Goal: Information Seeking & Learning: Learn about a topic

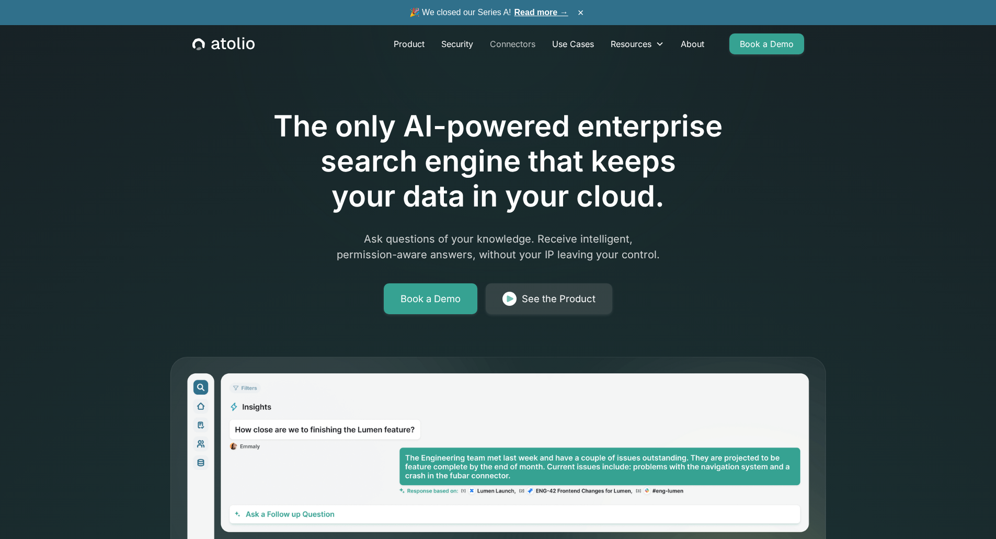
click at [520, 47] on link "Connectors" at bounding box center [513, 43] width 62 height 21
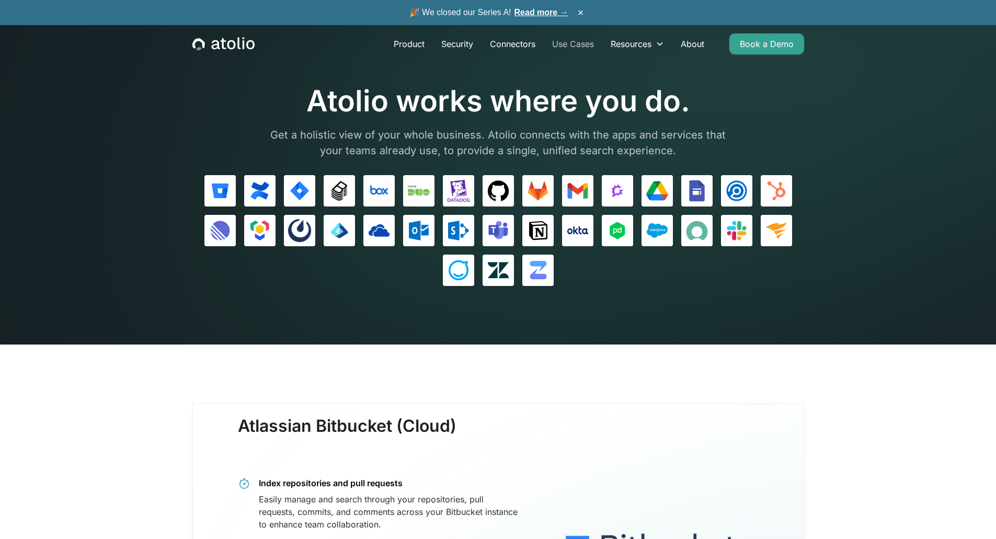
click at [584, 41] on link "Use Cases" at bounding box center [573, 43] width 59 height 21
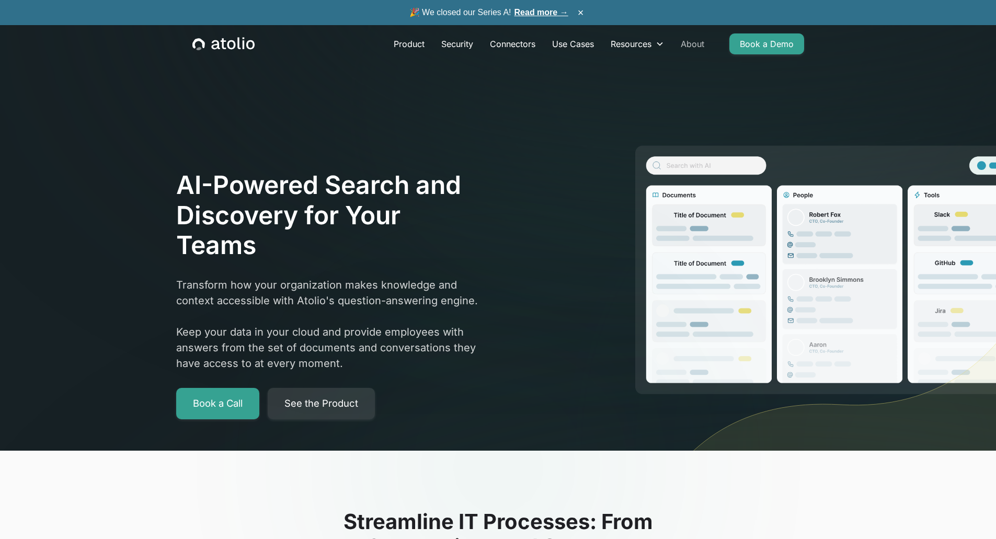
click at [696, 45] on link "About" at bounding box center [693, 43] width 40 height 21
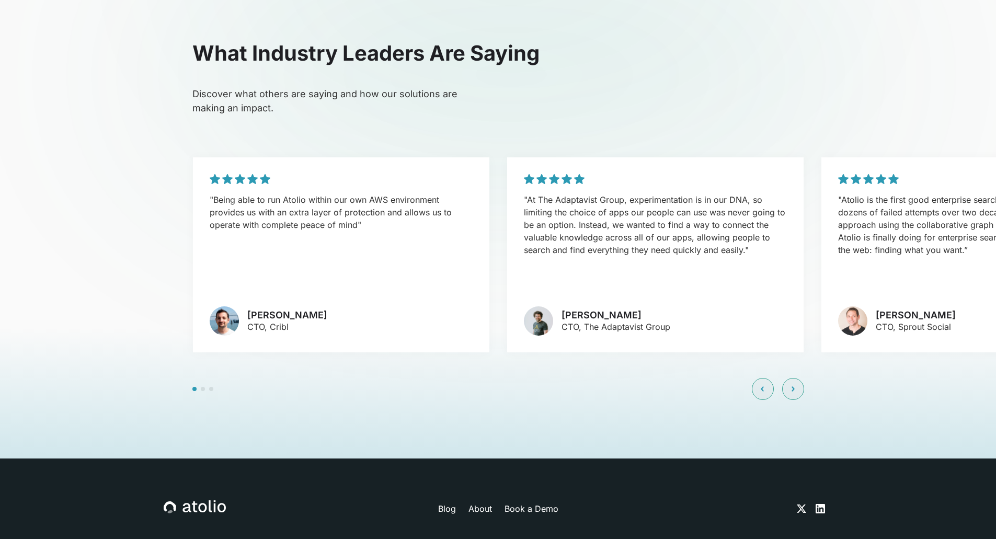
scroll to position [2420, 0]
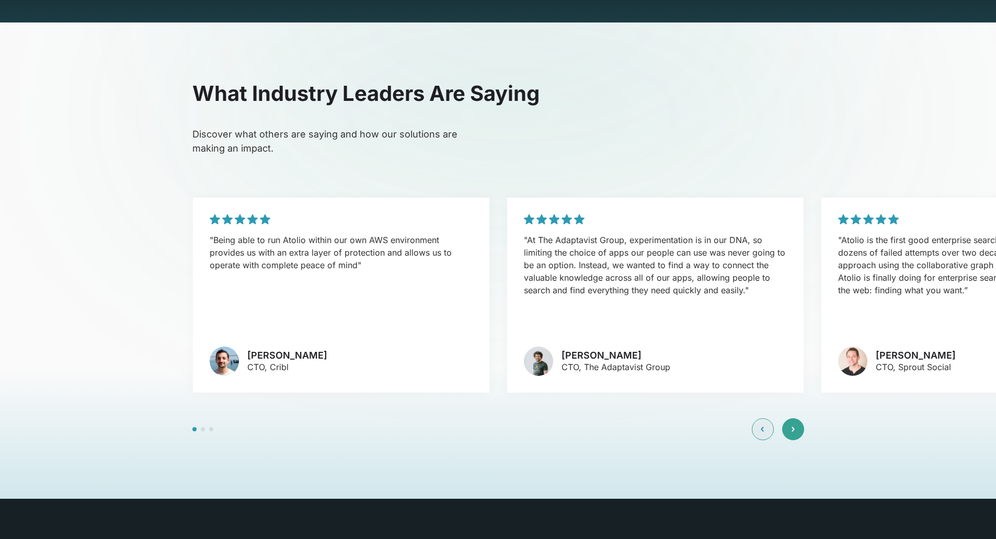
click at [795, 418] on div at bounding box center [793, 429] width 22 height 22
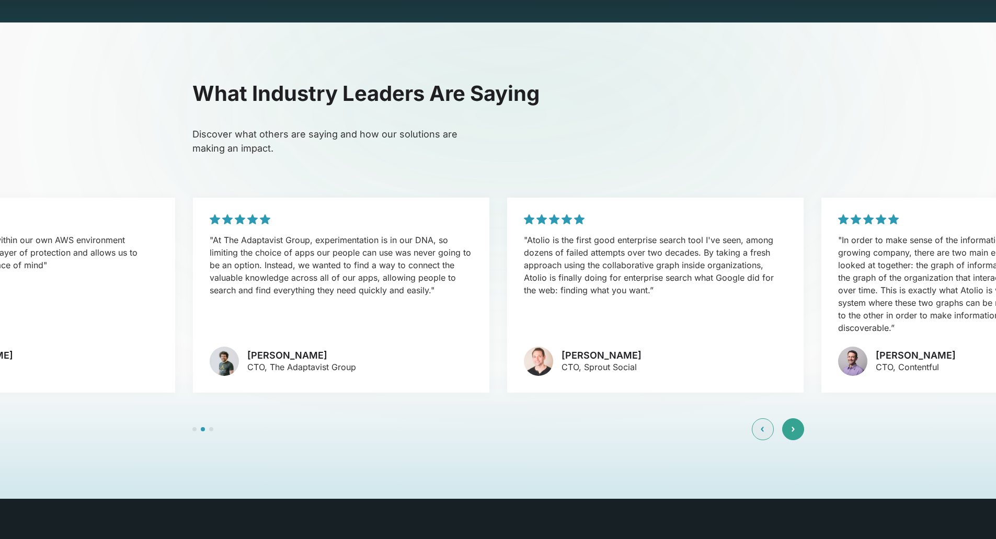
click at [795, 418] on div at bounding box center [793, 429] width 22 height 22
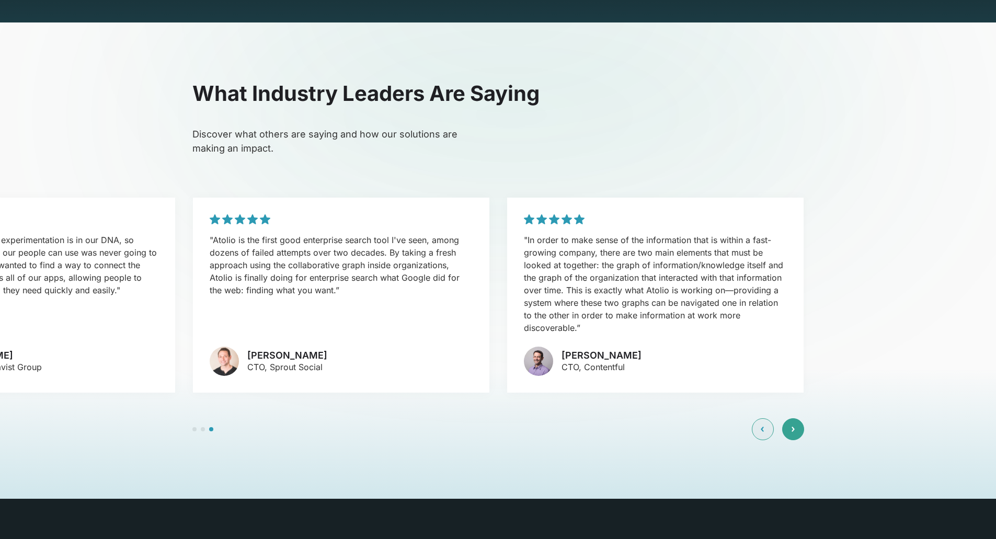
click at [797, 418] on div at bounding box center [793, 429] width 22 height 22
click at [763, 428] on icon at bounding box center [763, 430] width 2 height 4
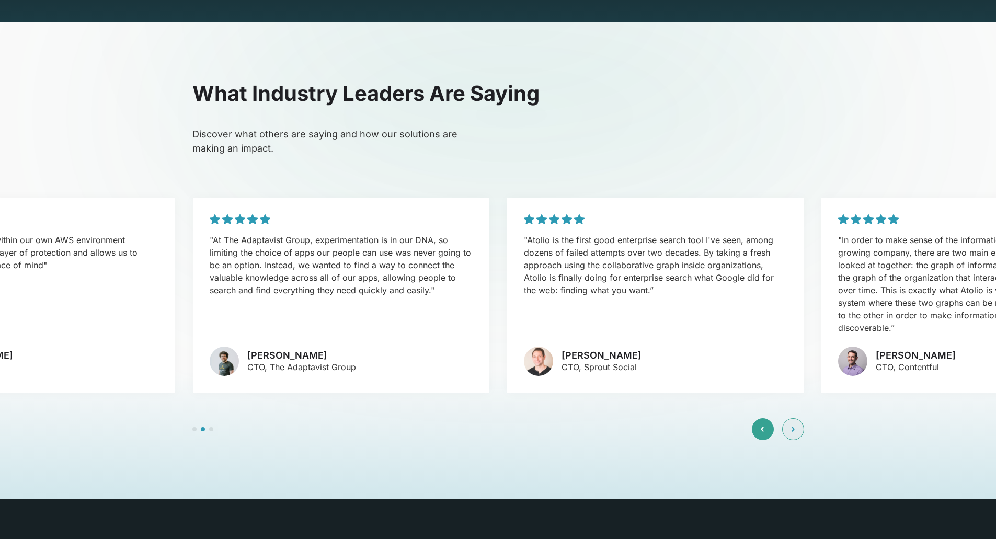
click at [767, 418] on div at bounding box center [763, 429] width 22 height 22
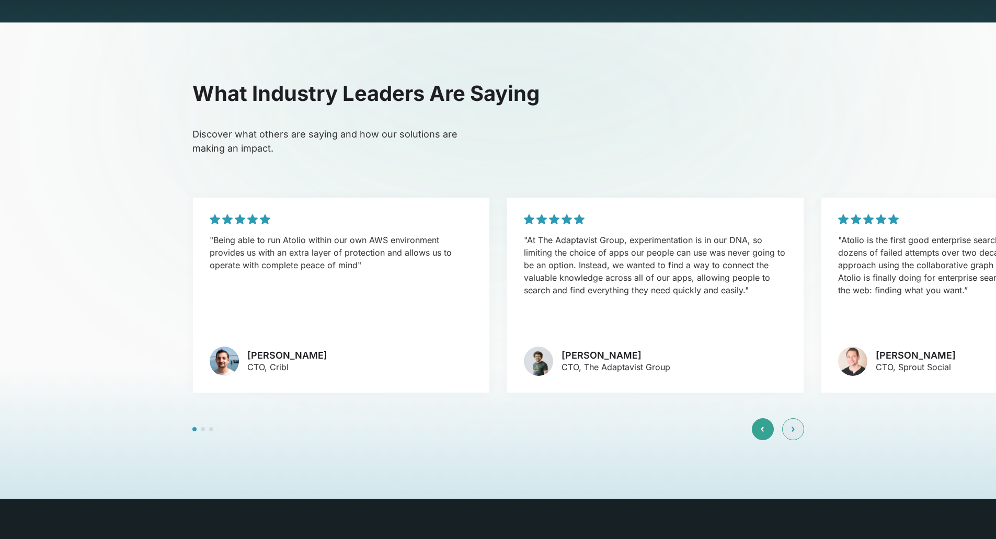
click at [767, 418] on div at bounding box center [763, 429] width 22 height 22
click at [794, 426] on icon at bounding box center [793, 429] width 3 height 6
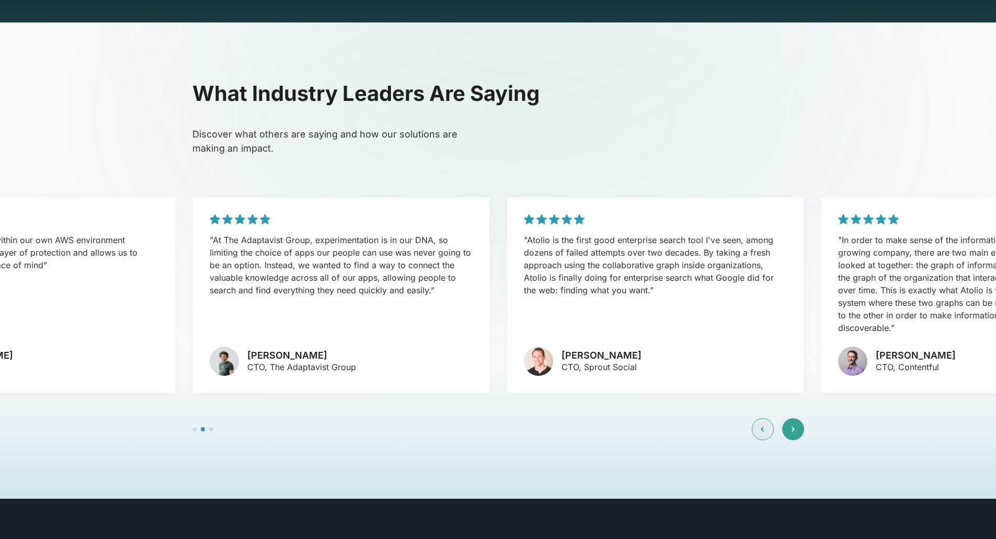
click at [795, 418] on div at bounding box center [793, 429] width 22 height 22
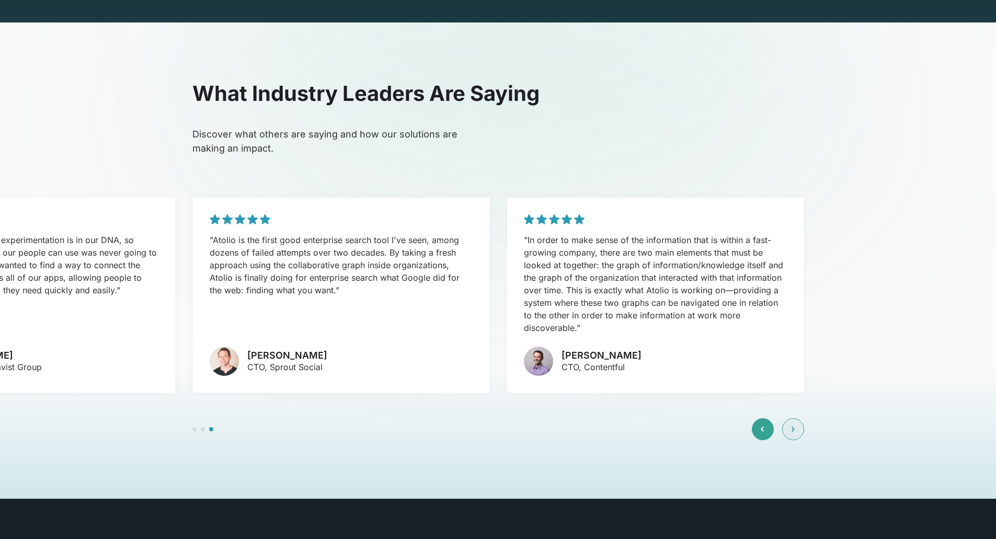
click at [766, 418] on div at bounding box center [763, 429] width 22 height 22
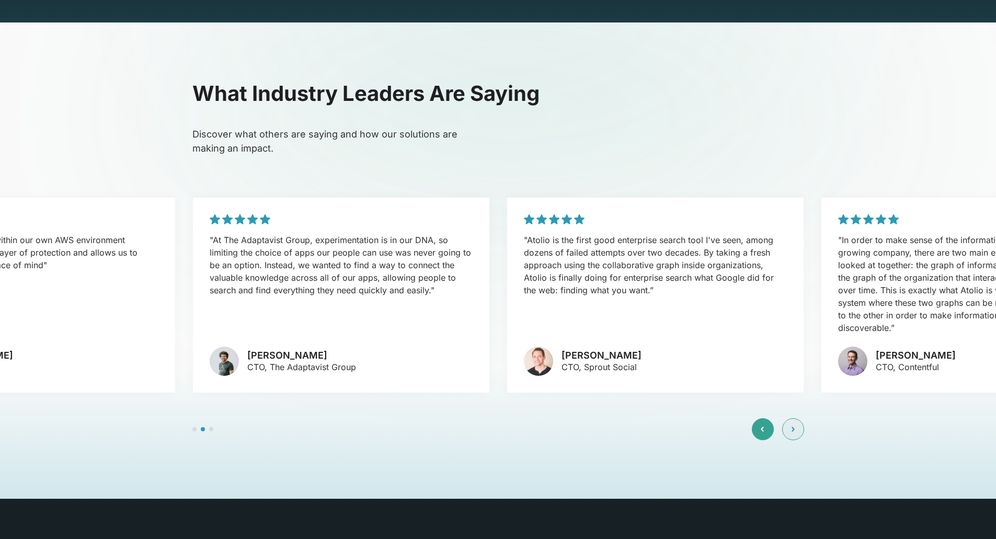
click at [764, 418] on div at bounding box center [763, 429] width 22 height 22
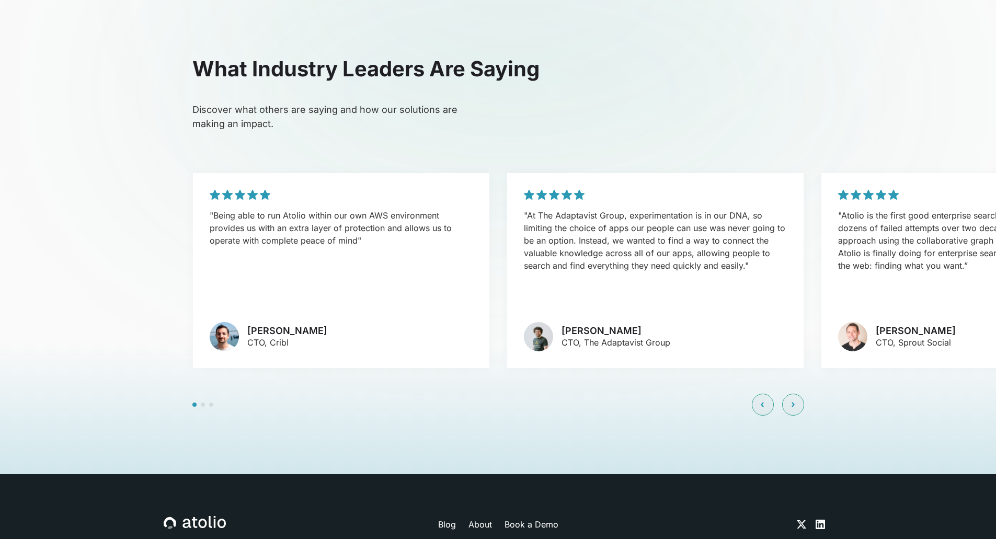
scroll to position [2472, 0]
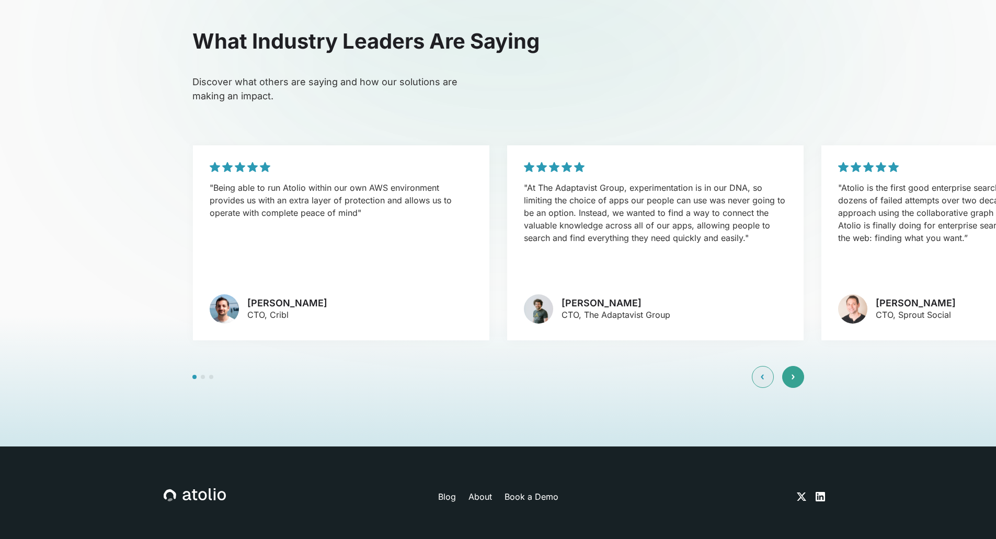
click at [797, 366] on div at bounding box center [793, 377] width 22 height 22
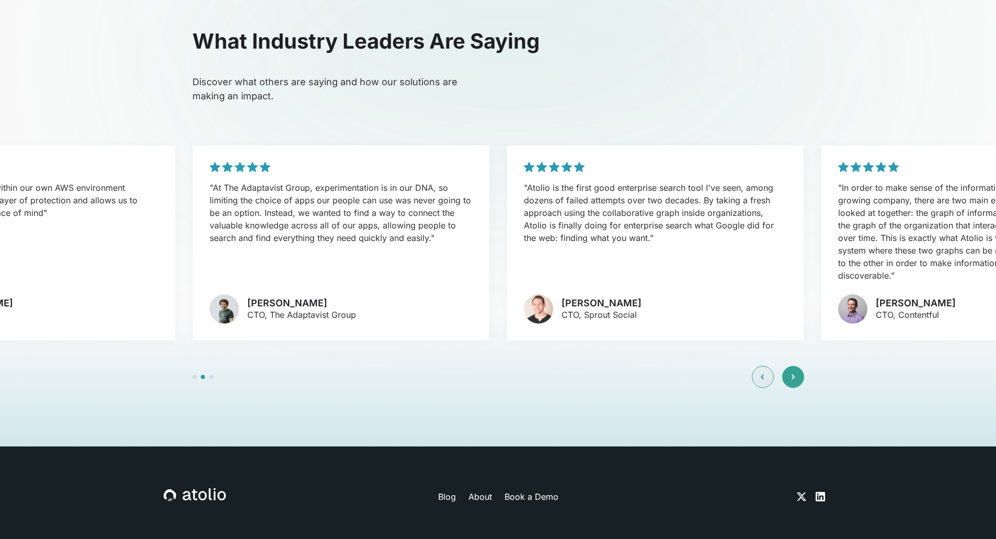
click at [792, 376] on icon at bounding box center [793, 378] width 2 height 4
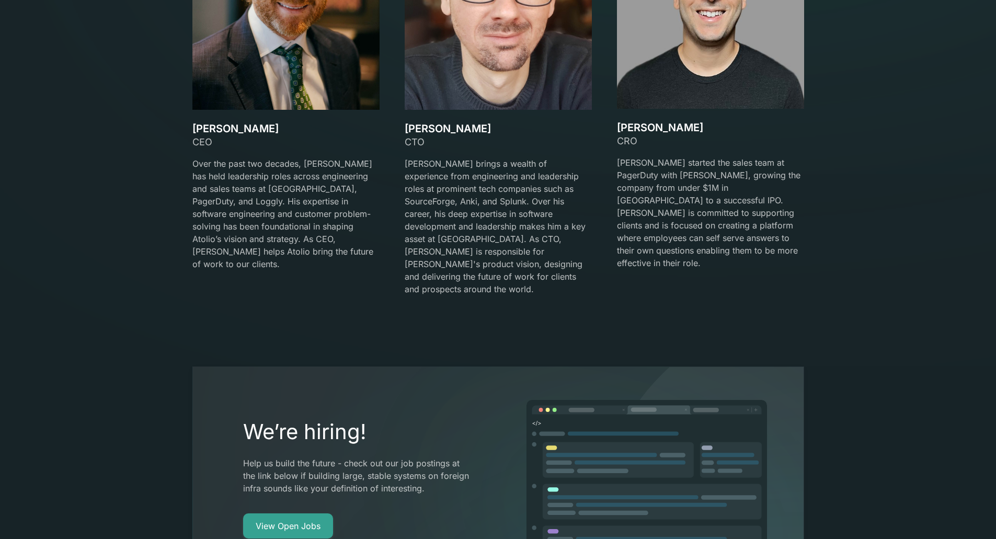
scroll to position [2002, 0]
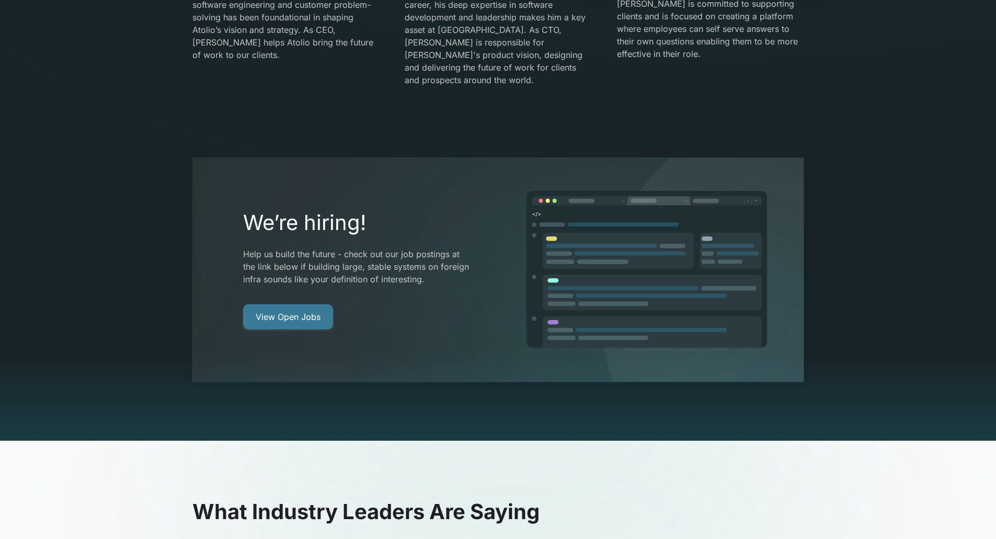
click at [292, 304] on link "View Open Jobs" at bounding box center [288, 316] width 90 height 25
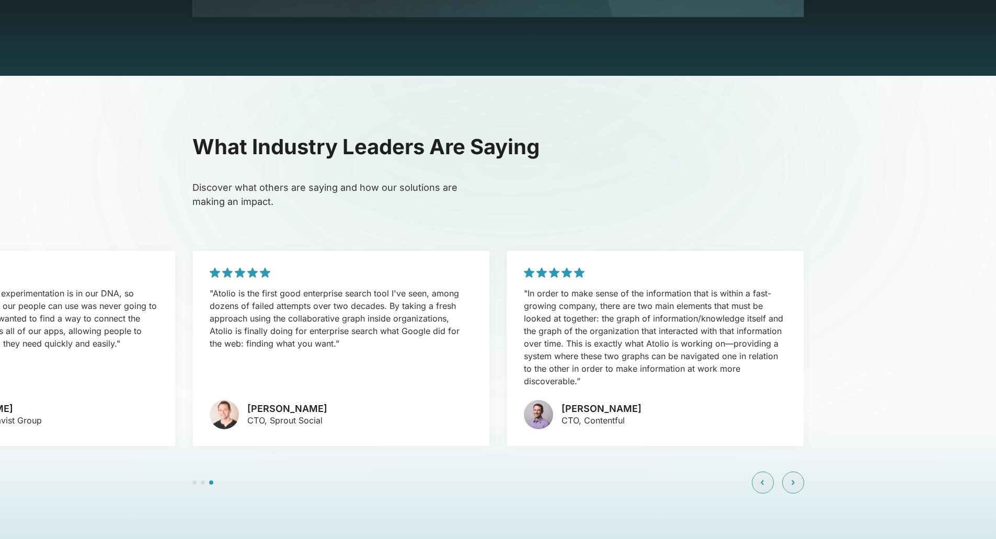
scroll to position [2368, 0]
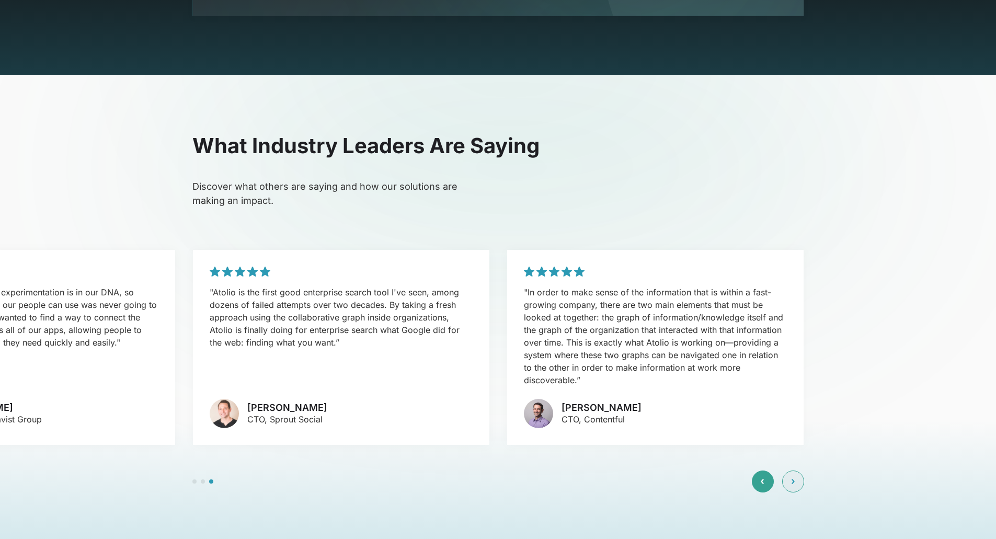
click at [763, 471] on div at bounding box center [763, 482] width 22 height 22
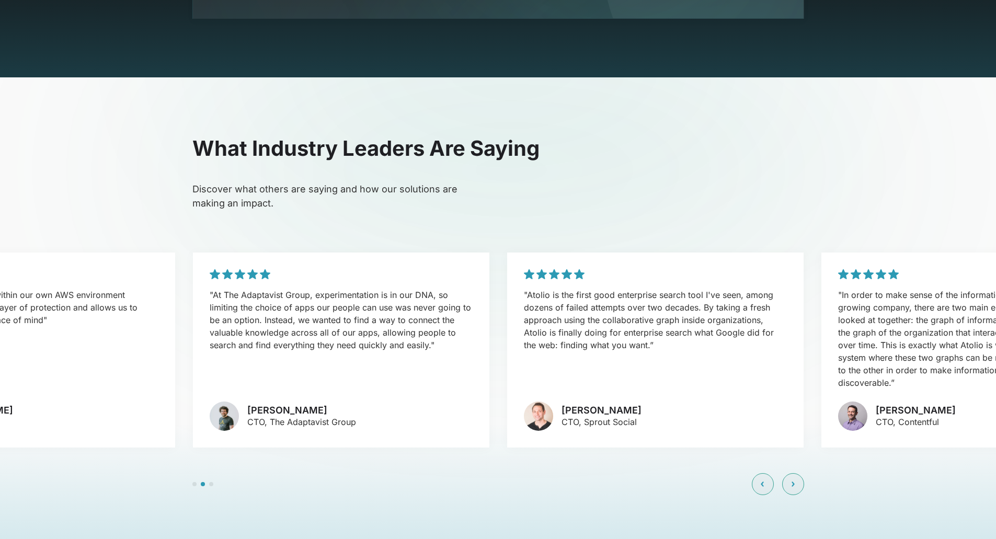
scroll to position [2525, 0]
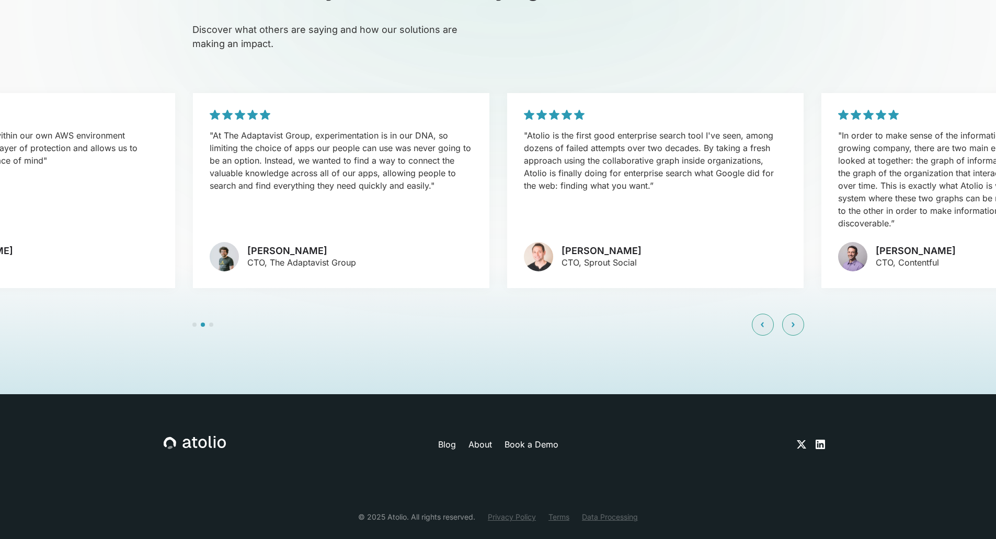
click at [484, 438] on link "About" at bounding box center [481, 444] width 24 height 13
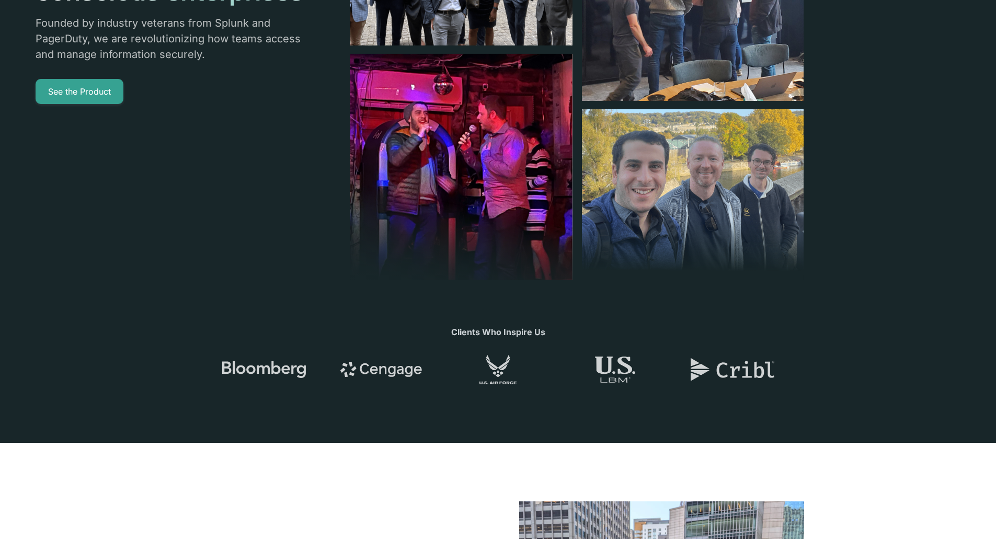
scroll to position [314, 0]
